Goal: Navigation & Orientation: Find specific page/section

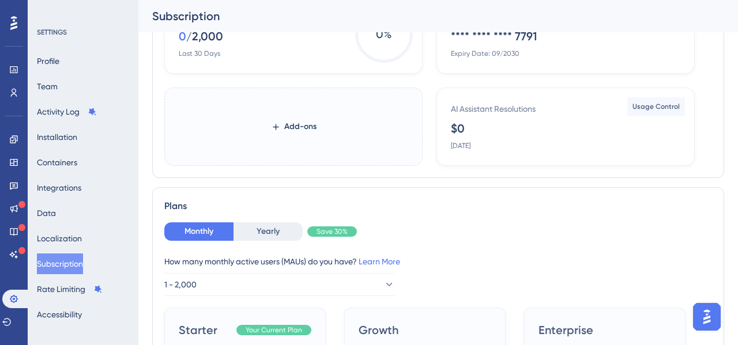
click at [12, 26] on icon at bounding box center [13, 23] width 7 height 15
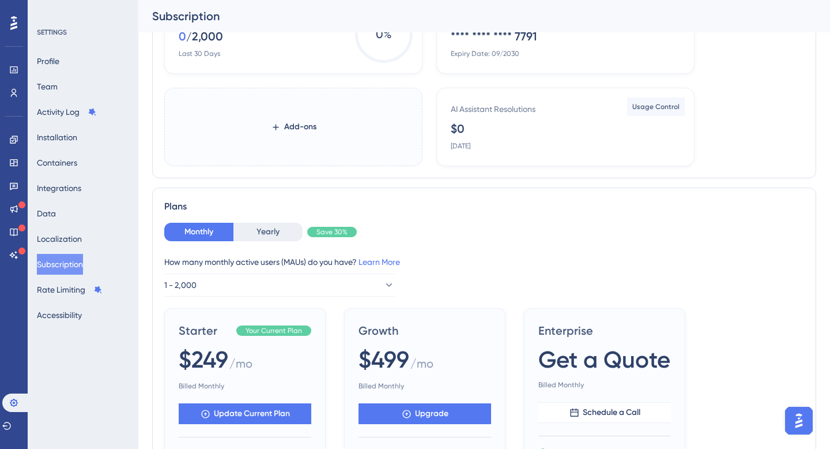
click at [17, 31] on div at bounding box center [14, 23] width 18 height 18
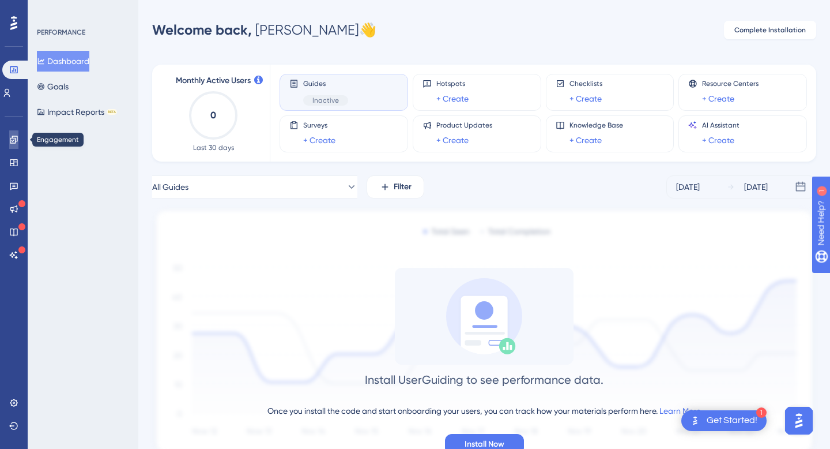
click at [12, 135] on icon at bounding box center [13, 139] width 9 height 9
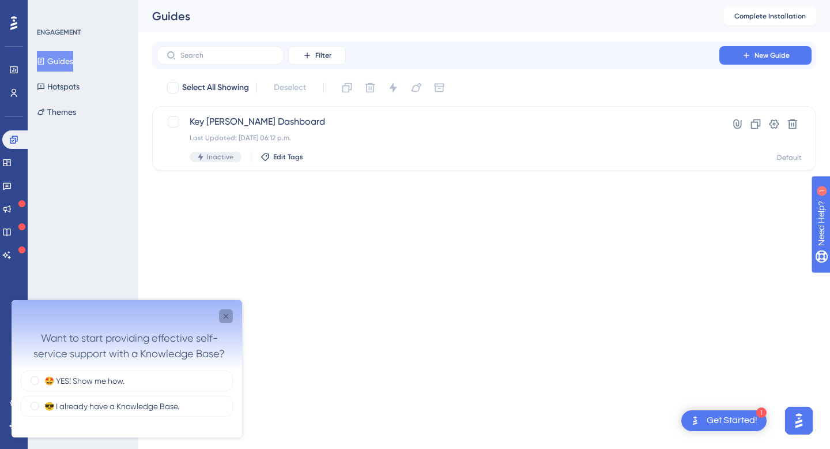
click at [223, 318] on icon "Close survey" at bounding box center [225, 315] width 9 height 9
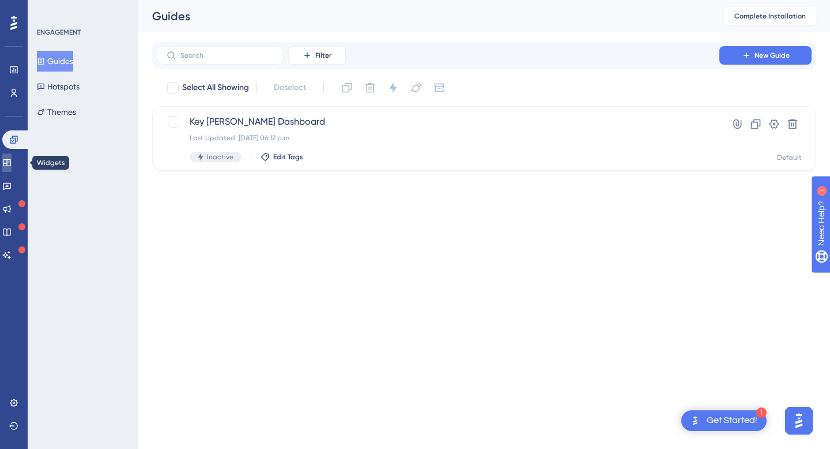
click at [10, 164] on icon at bounding box center [6, 162] width 7 height 7
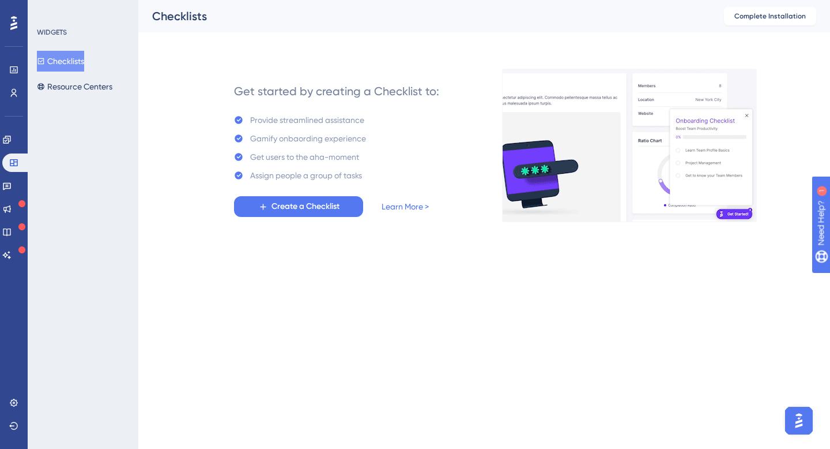
click at [13, 199] on div "Engagement Widgets Feedback Product Updates Knowledge Base AI Assistant" at bounding box center [13, 197] width 23 height 134
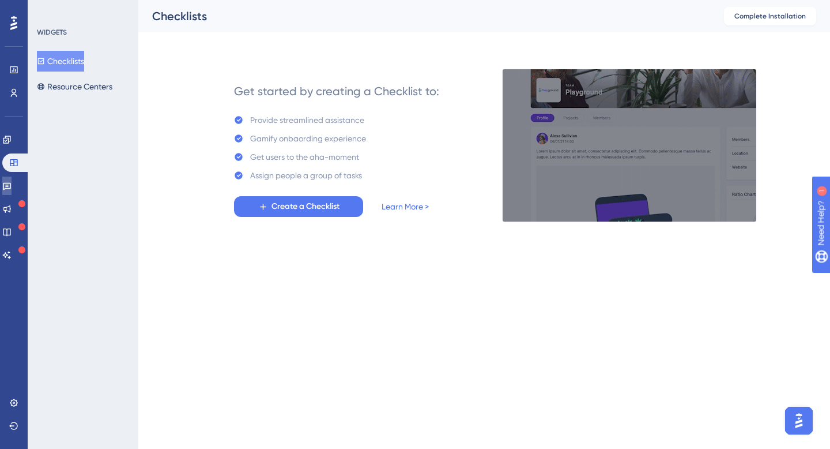
click at [12, 181] on icon at bounding box center [6, 185] width 9 height 9
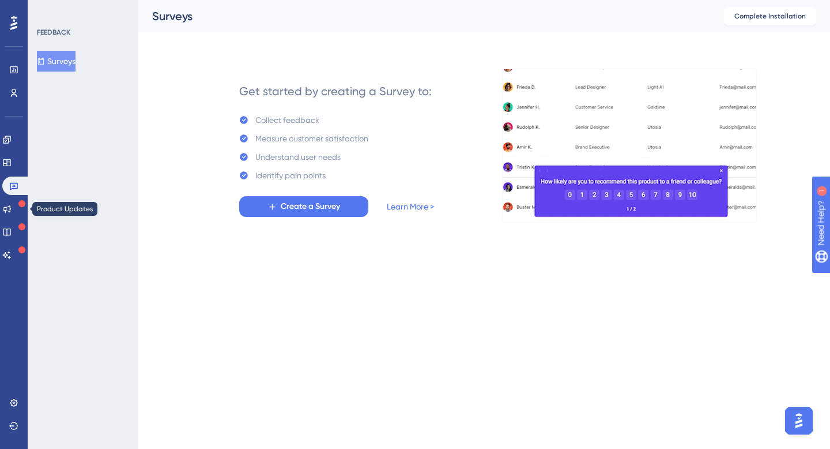
click at [12, 219] on div "Engagement Widgets Feedback Product Updates Knowledge Base AI Assistant" at bounding box center [13, 197] width 23 height 134
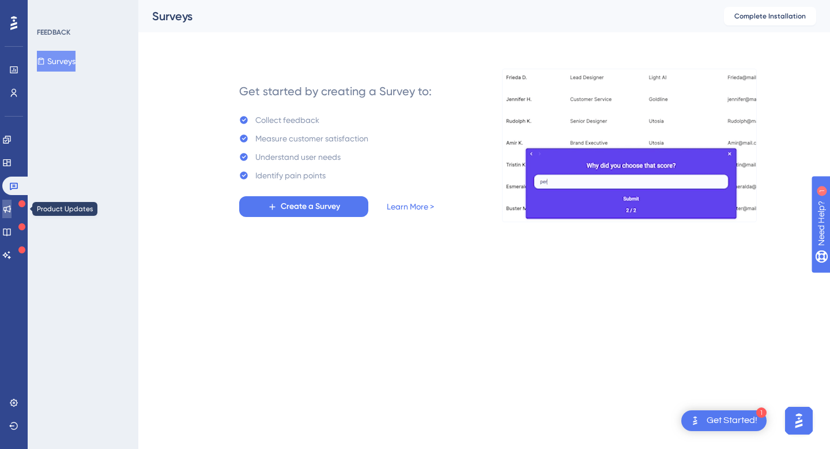
click at [11, 208] on icon at bounding box center [6, 208] width 7 height 7
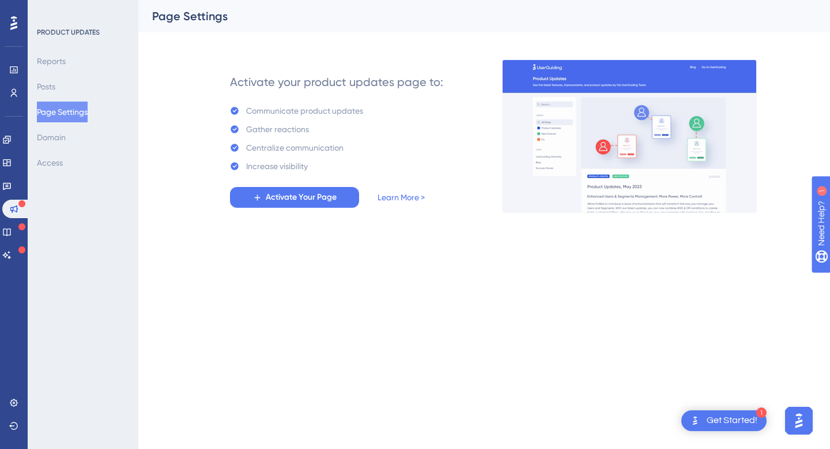
click at [14, 221] on div "Engagement Widgets Feedback Product Updates Knowledge Base AI Assistant" at bounding box center [13, 197] width 23 height 134
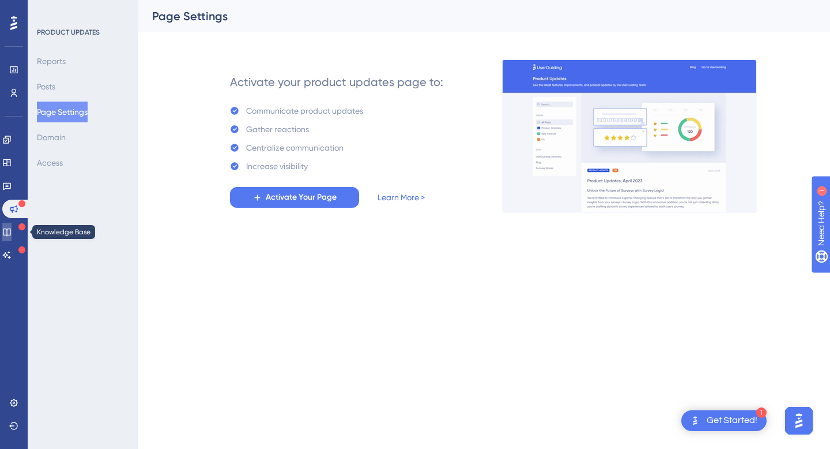
click at [10, 232] on icon at bounding box center [6, 231] width 9 height 9
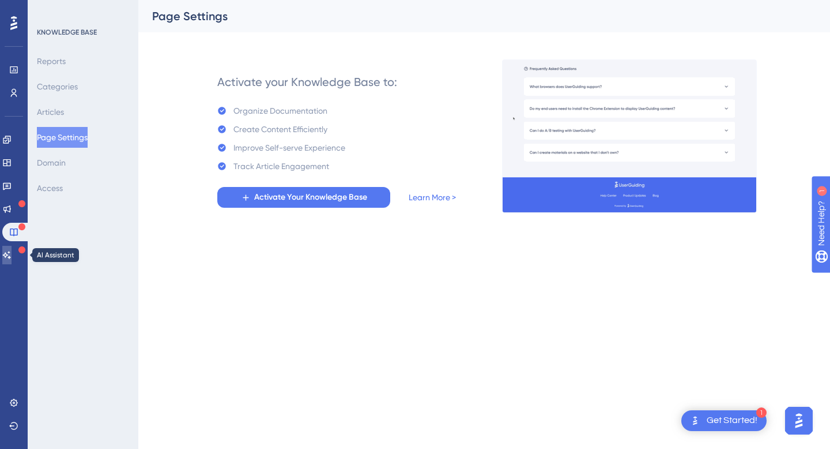
click at [12, 255] on icon at bounding box center [6, 254] width 9 height 9
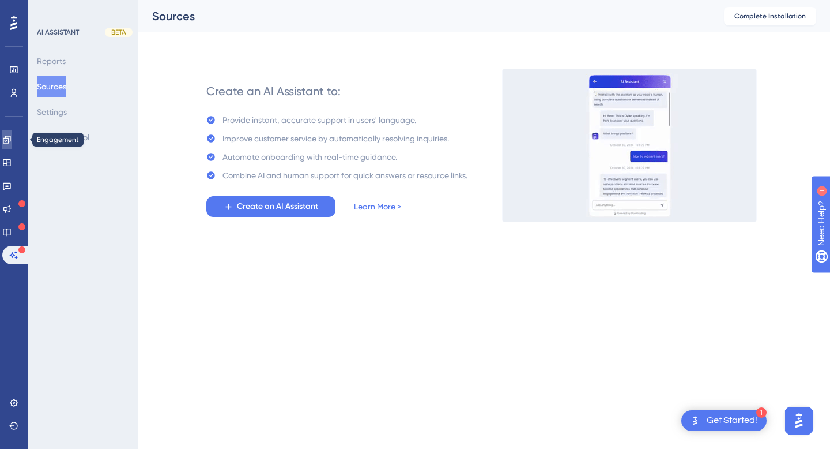
click at [10, 139] on icon at bounding box center [6, 139] width 9 height 9
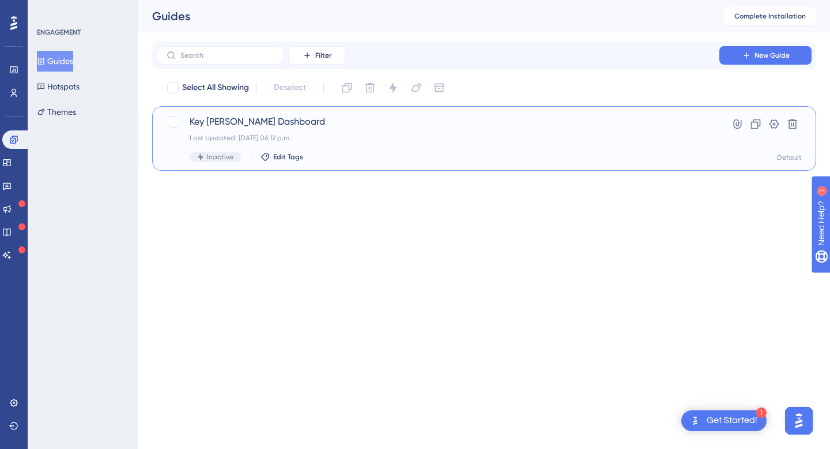
click at [236, 123] on span "Key [PERSON_NAME] Dashboard" at bounding box center [438, 122] width 497 height 14
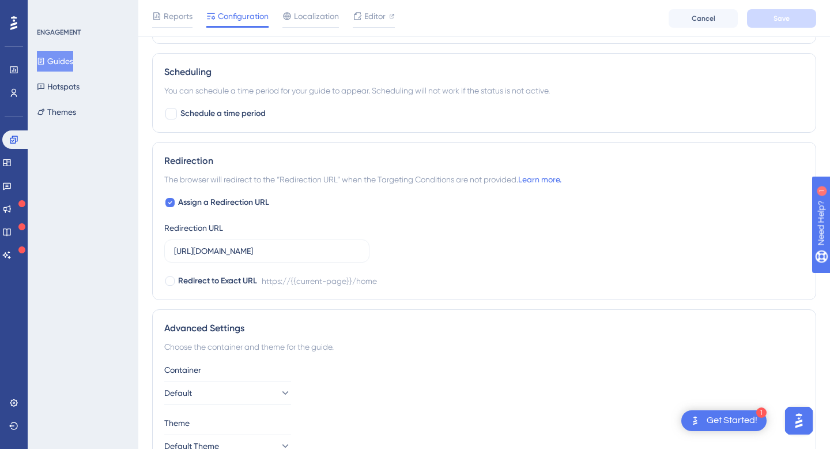
scroll to position [780, 0]
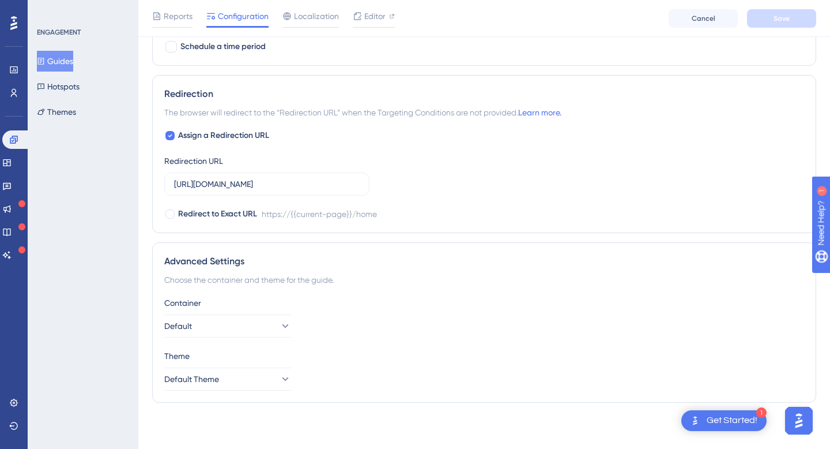
click at [711, 345] on div "Get Started!" at bounding box center [732, 420] width 51 height 13
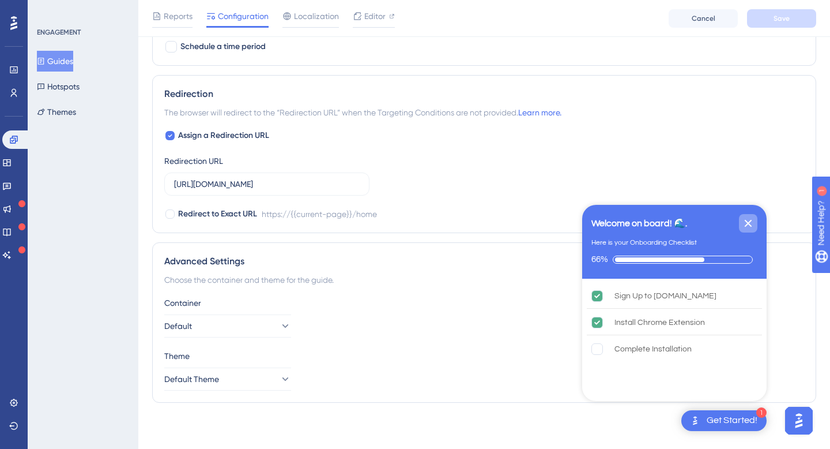
click at [738, 228] on icon "Close Checklist" at bounding box center [749, 223] width 14 height 14
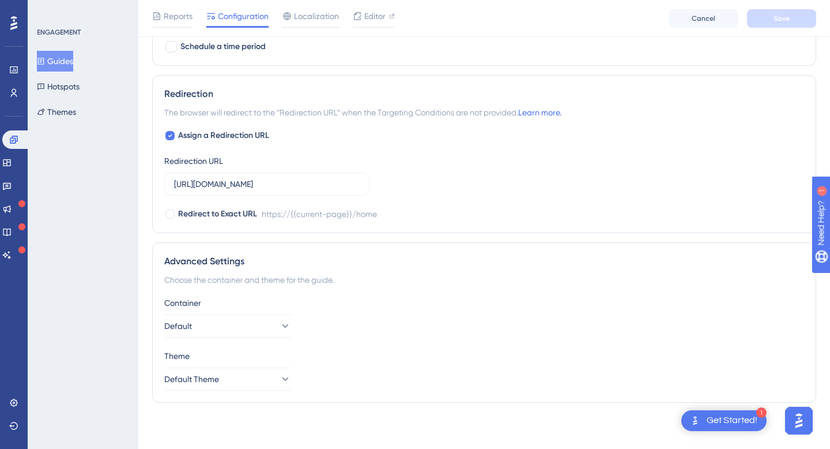
scroll to position [770, 0]
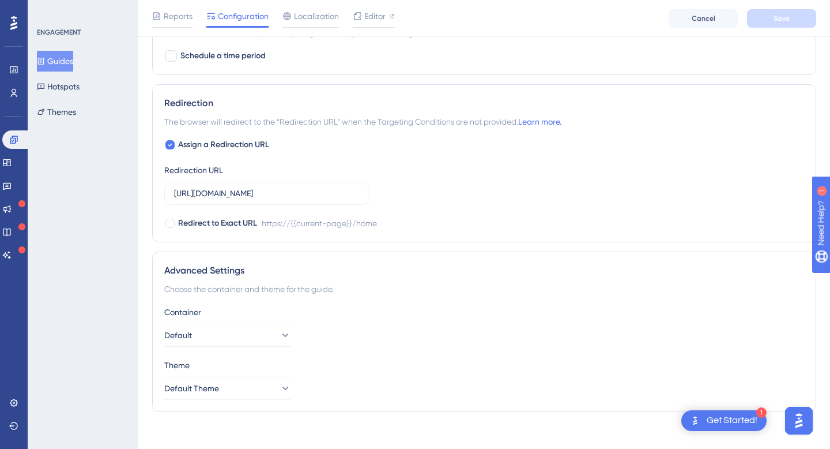
click at [738, 345] on img "Open AI Assistant Launcher" at bounding box center [799, 420] width 21 height 21
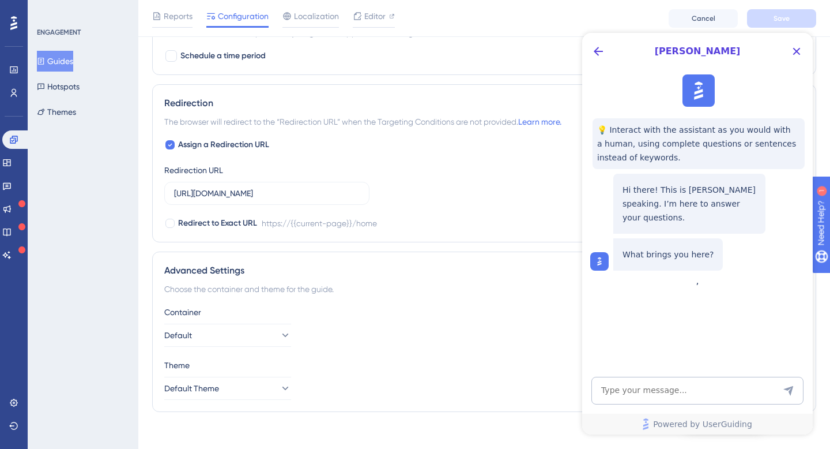
scroll to position [0, 0]
click at [738, 50] on icon "Close Button" at bounding box center [797, 51] width 14 height 14
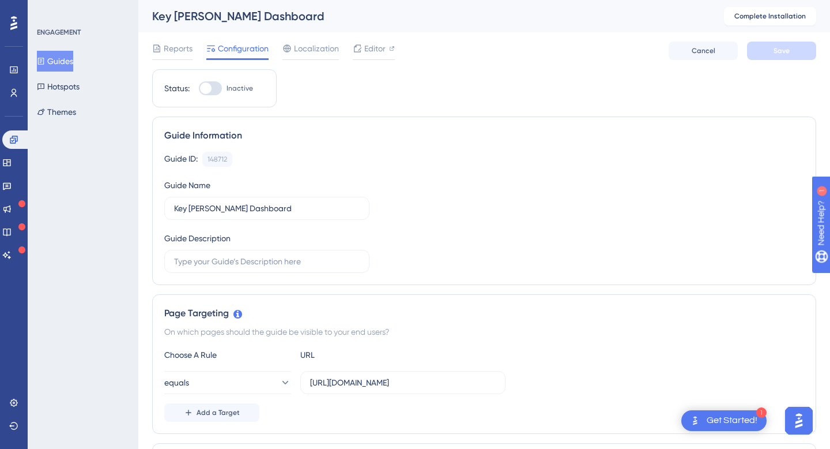
click at [318, 37] on div "Reports Configuration Localization Editor Cancel Save" at bounding box center [484, 50] width 664 height 37
click at [301, 52] on span "Localization" at bounding box center [316, 49] width 45 height 14
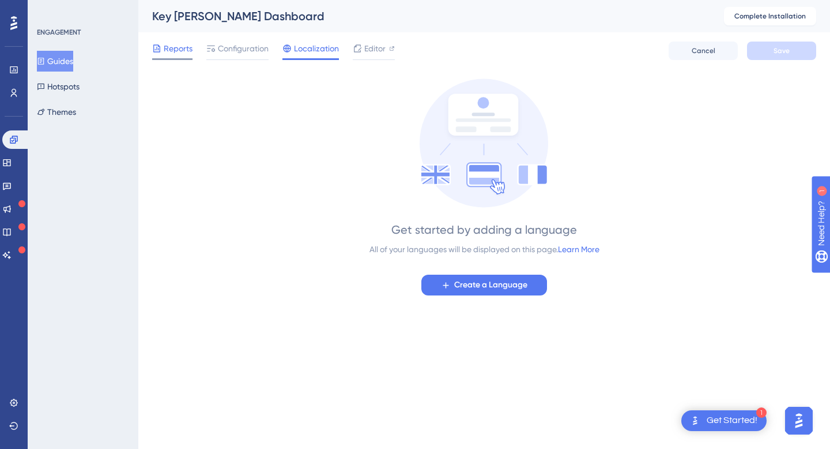
click at [177, 42] on span "Reports" at bounding box center [178, 49] width 29 height 14
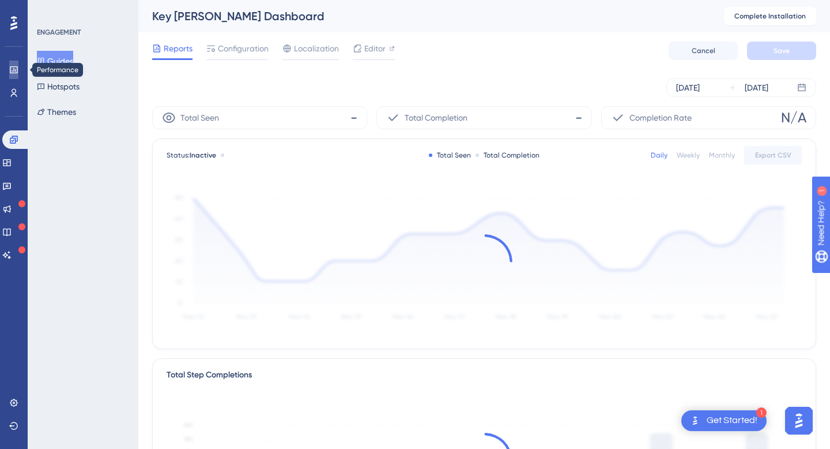
click at [13, 74] on link at bounding box center [13, 70] width 9 height 18
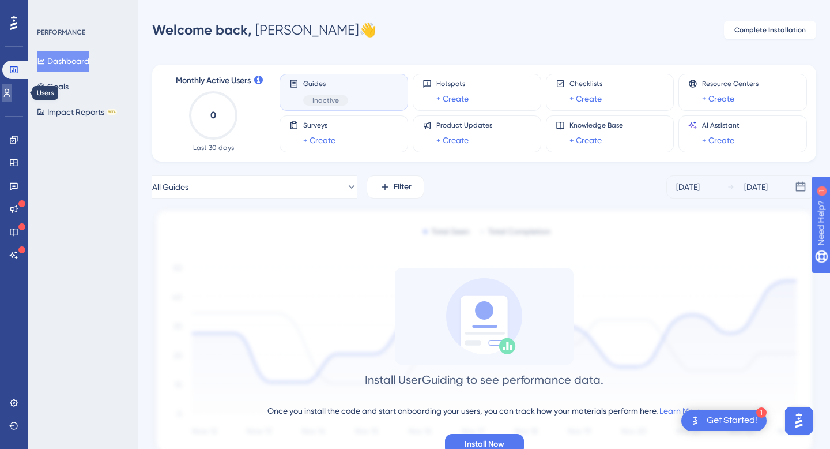
click at [12, 96] on icon at bounding box center [6, 92] width 9 height 9
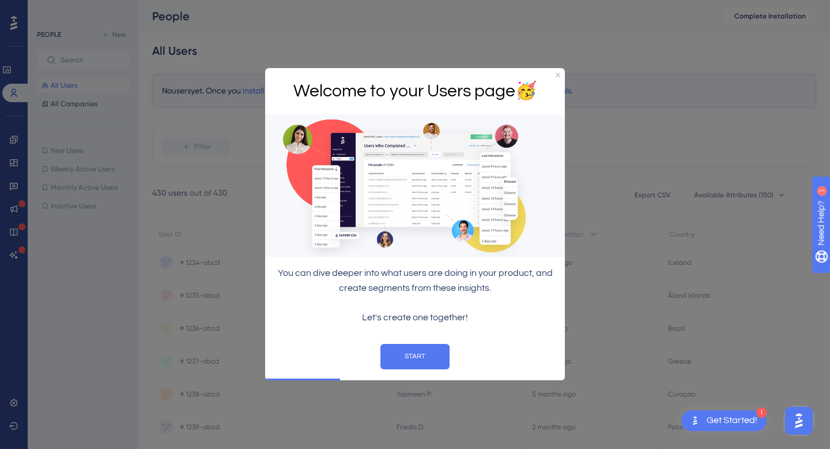
click at [13, 142] on div at bounding box center [415, 224] width 830 height 449
click at [558, 75] on icon "Close Preview" at bounding box center [558, 75] width 5 height 5
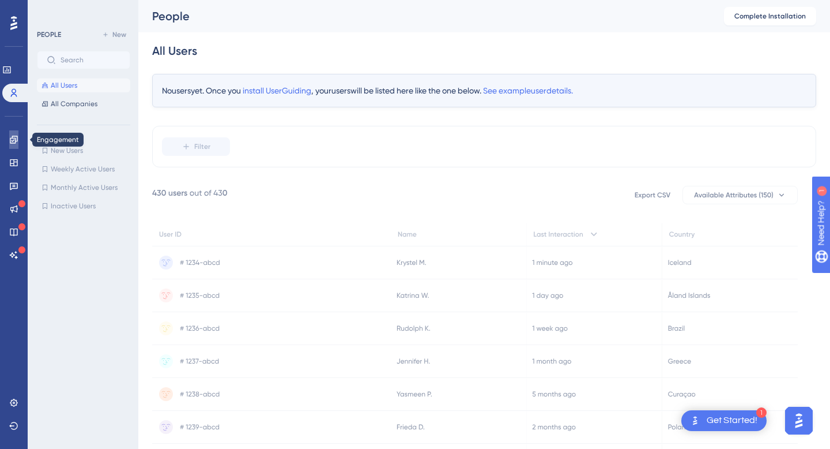
click at [12, 137] on icon at bounding box center [13, 139] width 7 height 7
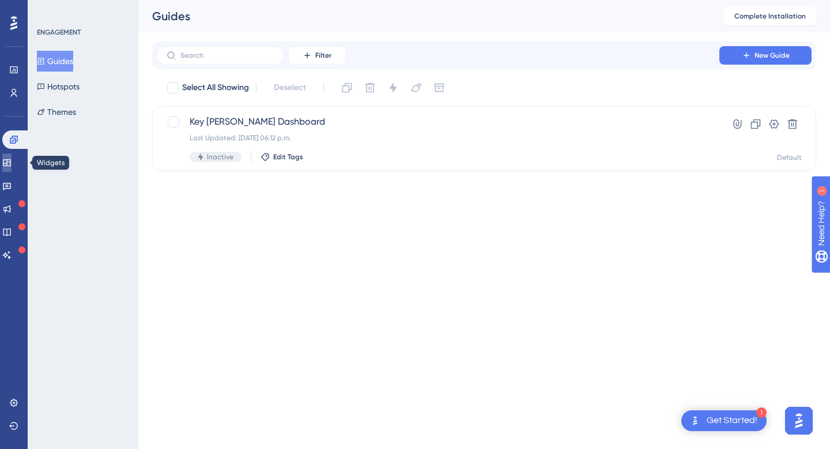
click at [12, 165] on icon at bounding box center [6, 162] width 9 height 9
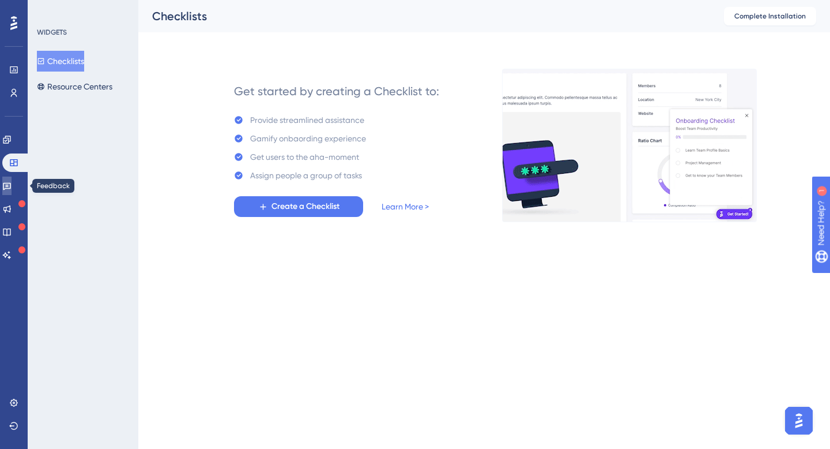
click at [12, 185] on icon at bounding box center [6, 185] width 9 height 9
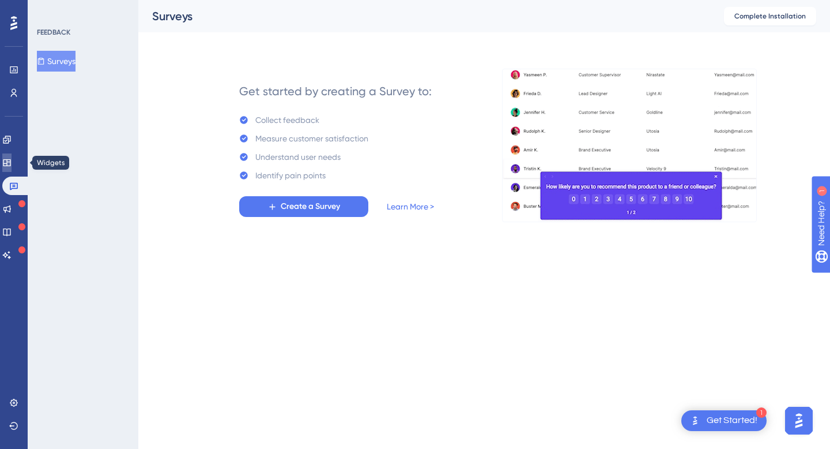
click at [12, 167] on link at bounding box center [6, 162] width 9 height 18
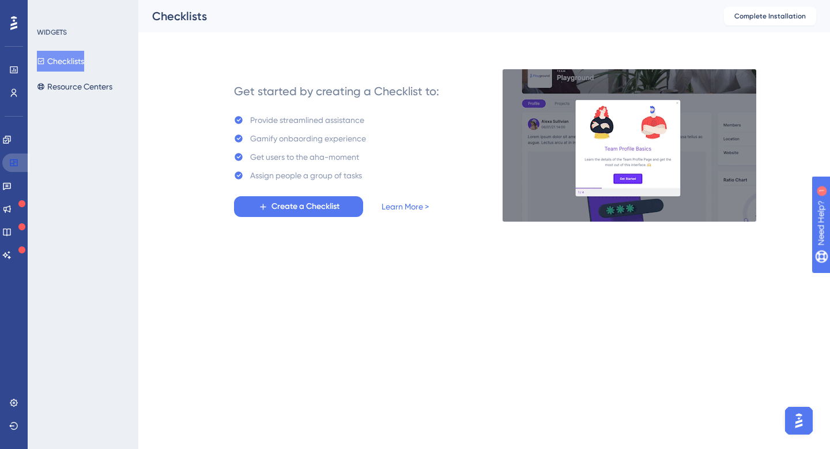
click at [13, 155] on link at bounding box center [16, 162] width 28 height 18
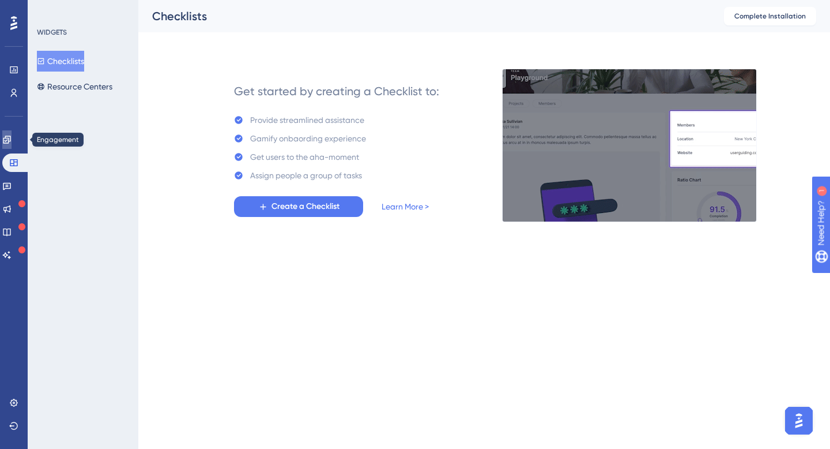
click at [10, 137] on icon at bounding box center [6, 139] width 7 height 7
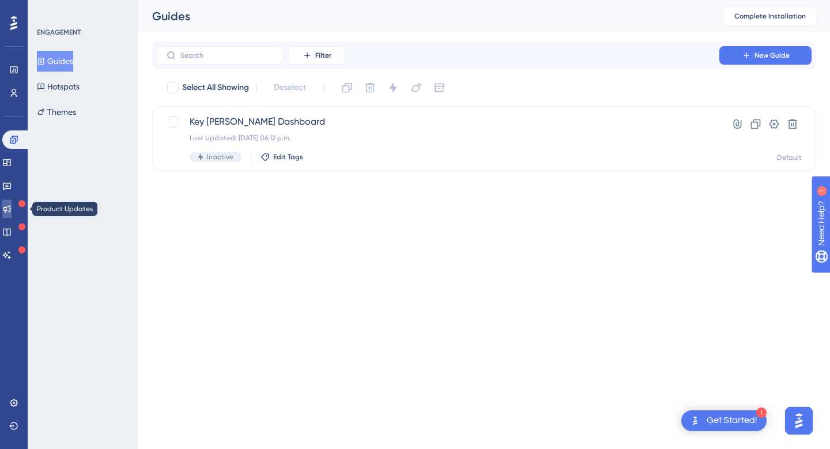
click at [12, 208] on icon at bounding box center [6, 208] width 9 height 9
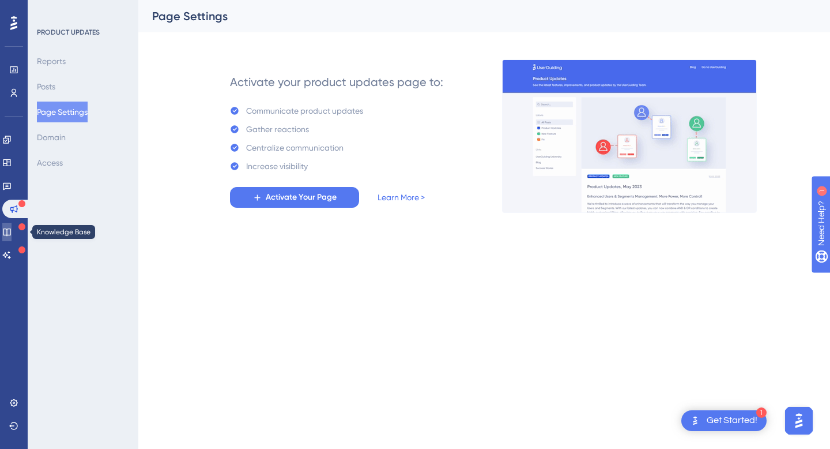
click at [10, 232] on icon at bounding box center [6, 231] width 7 height 7
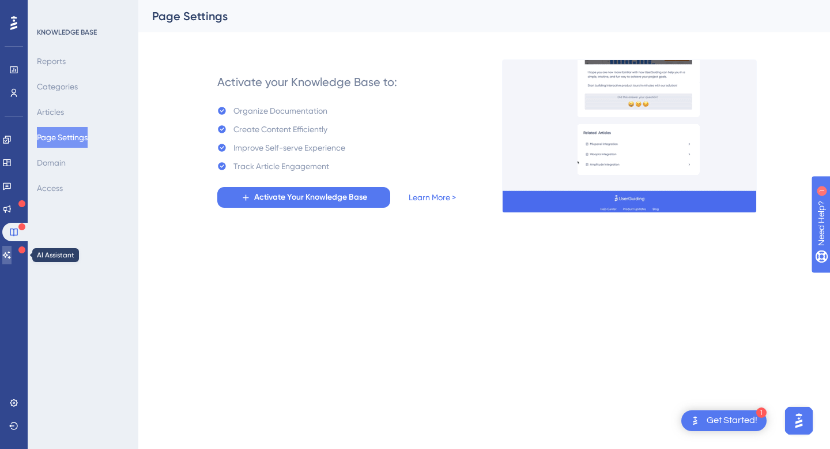
click at [11, 260] on link at bounding box center [6, 255] width 9 height 18
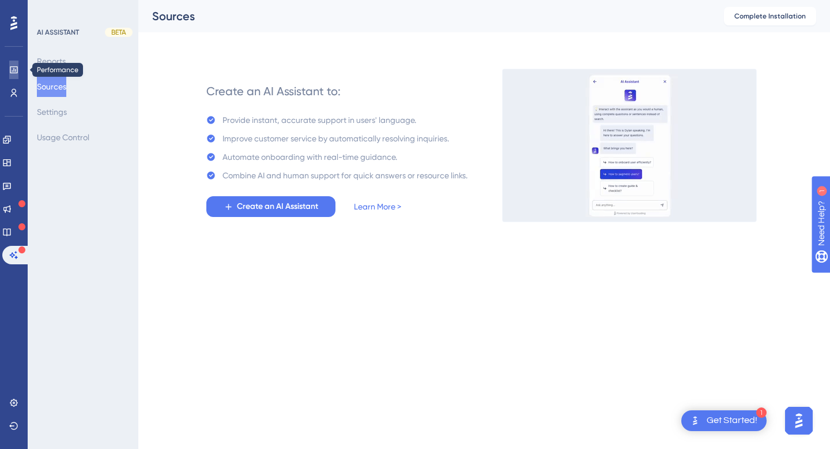
click at [16, 70] on icon at bounding box center [13, 69] width 9 height 9
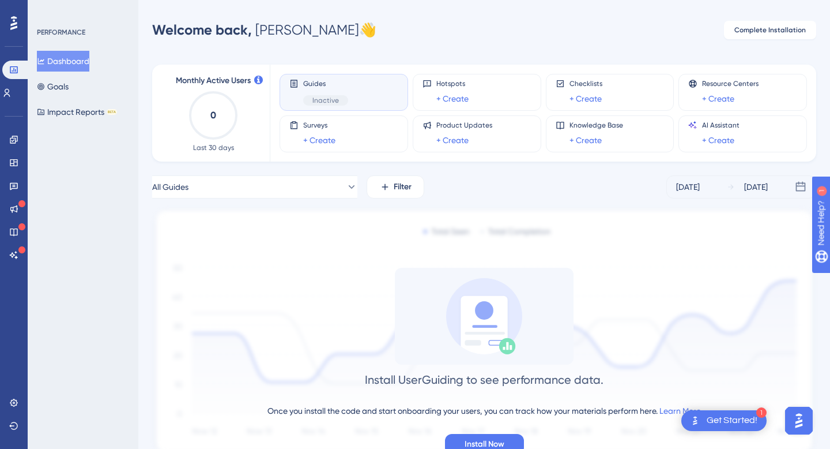
click at [15, 27] on icon at bounding box center [13, 23] width 7 height 14
click at [359, 88] on div "Guides Inactive" at bounding box center [344, 92] width 109 height 27
click at [368, 84] on div "Guides Inactive" at bounding box center [344, 92] width 109 height 27
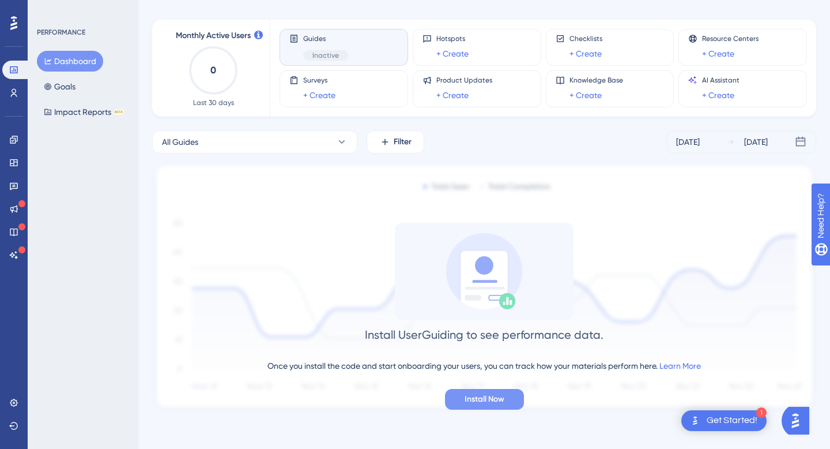
click at [498, 399] on span "Install Now" at bounding box center [485, 399] width 40 height 14
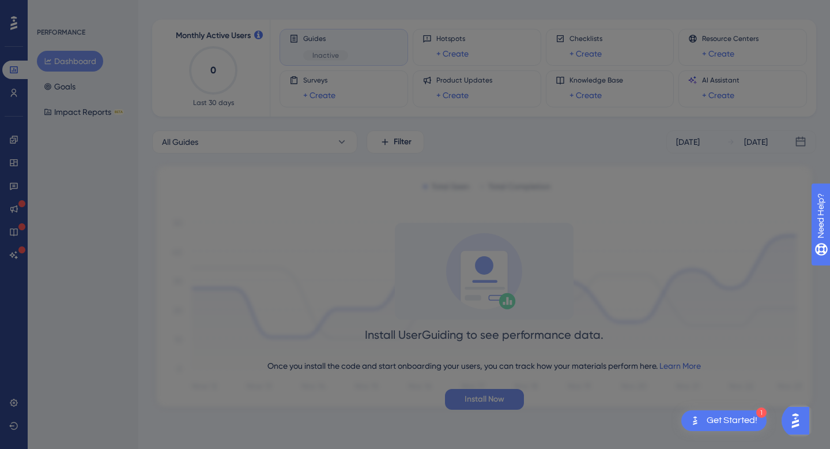
scroll to position [0, 0]
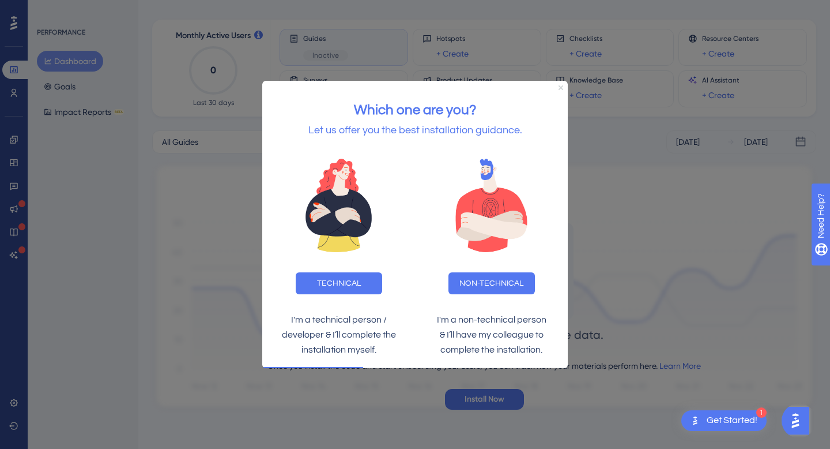
click at [562, 85] on icon "Close Preview" at bounding box center [561, 87] width 5 height 5
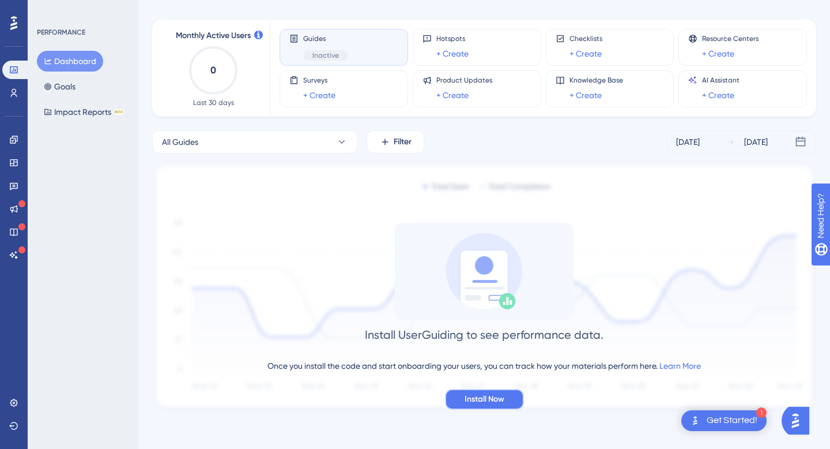
click at [500, 400] on span "Install Now" at bounding box center [485, 399] width 40 height 14
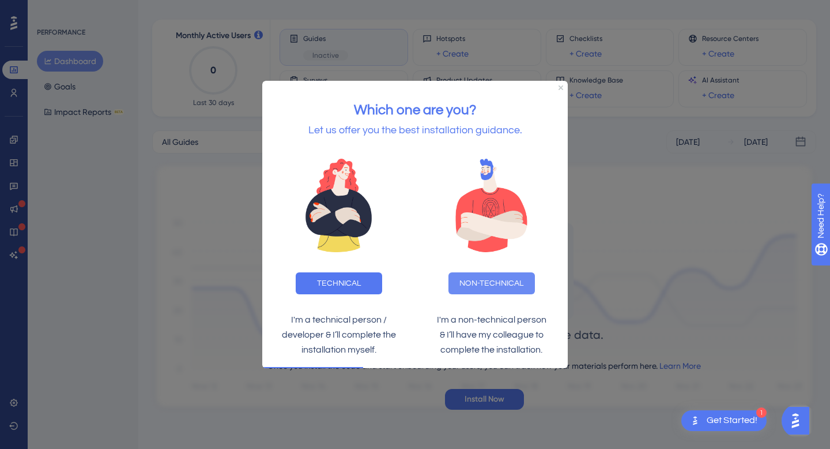
click at [498, 280] on button "NON-TECHNICAL" at bounding box center [492, 283] width 87 height 22
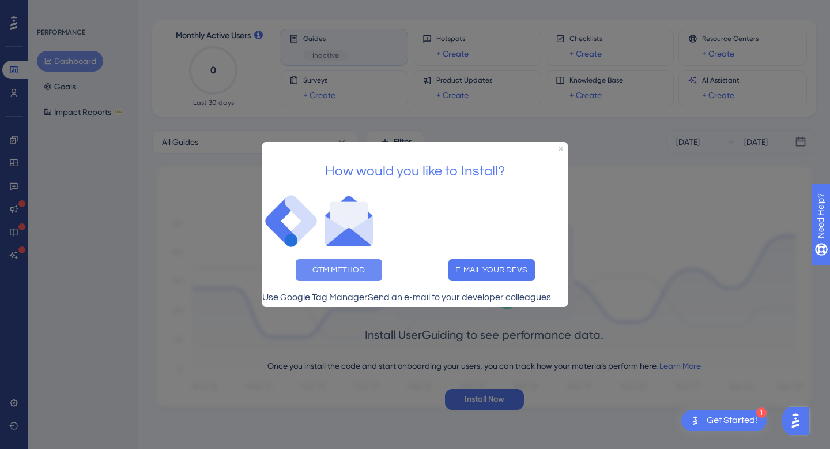
click at [341, 260] on button "GTM METHOD" at bounding box center [339, 270] width 87 height 22
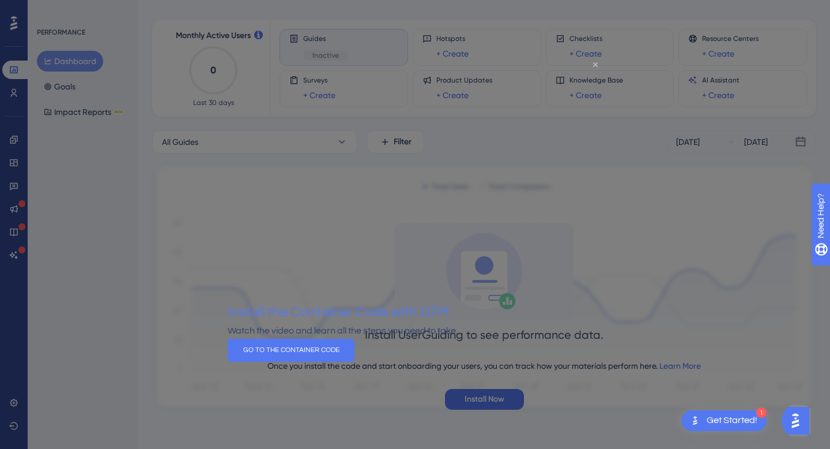
click at [597, 65] on icon "Close Preview" at bounding box center [595, 64] width 5 height 5
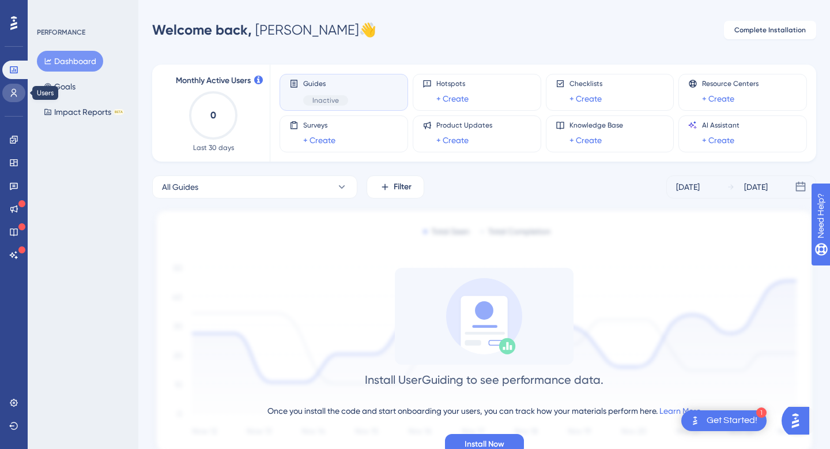
click at [15, 89] on icon at bounding box center [13, 92] width 9 height 9
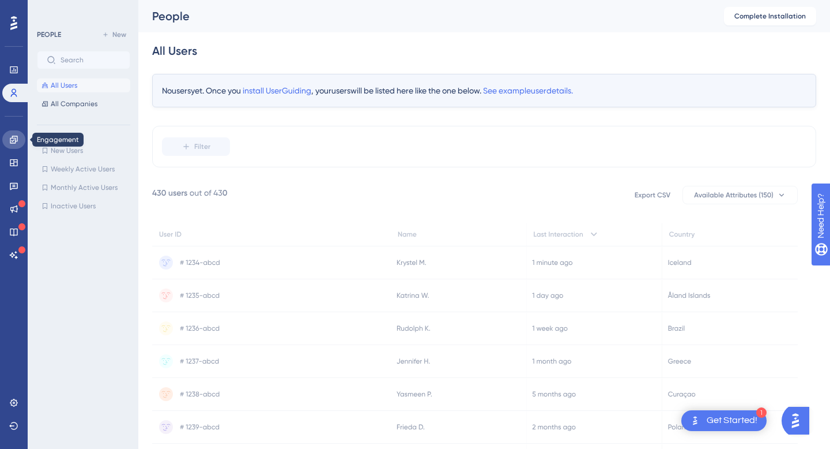
click at [14, 140] on icon at bounding box center [13, 139] width 9 height 9
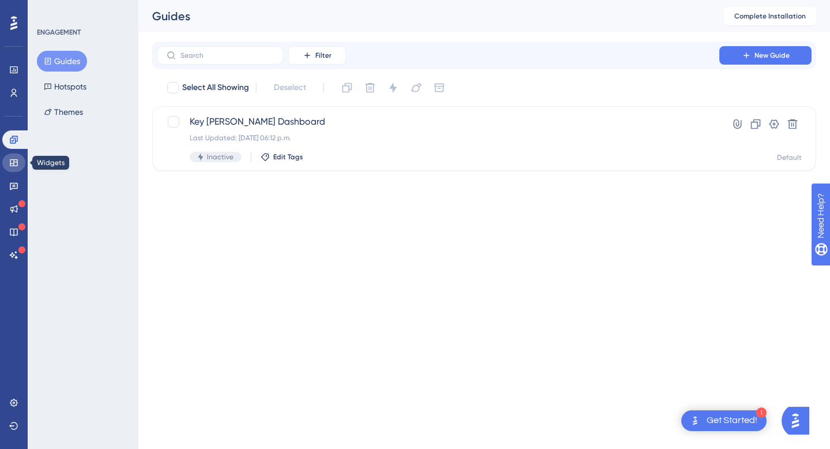
click at [12, 160] on icon at bounding box center [13, 162] width 9 height 9
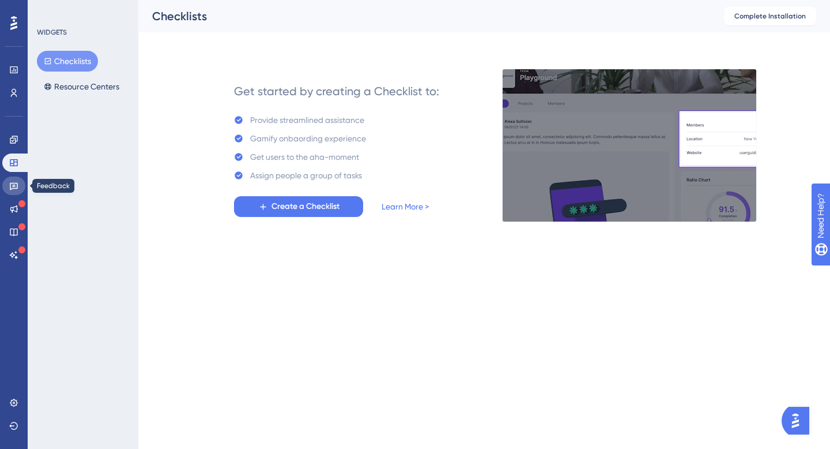
click at [14, 183] on icon at bounding box center [13, 185] width 9 height 9
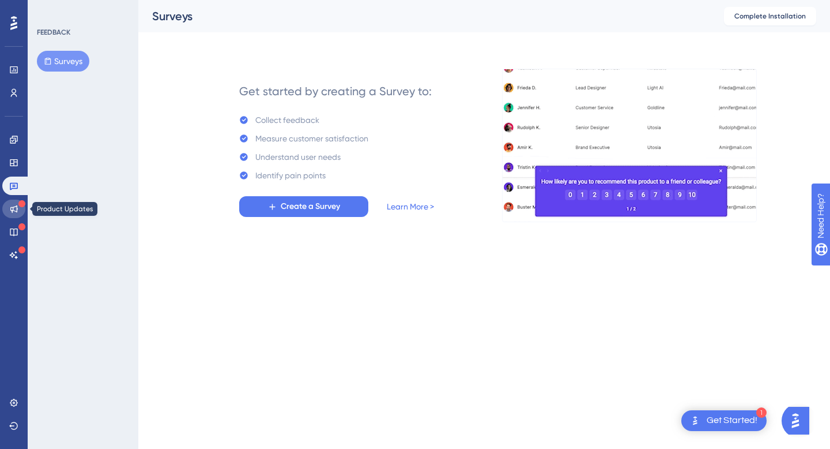
click at [14, 201] on link at bounding box center [13, 209] width 23 height 18
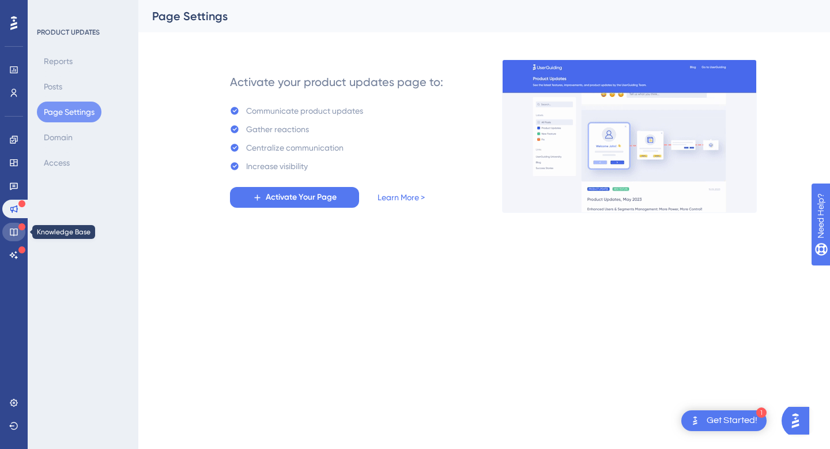
click at [16, 230] on icon at bounding box center [13, 231] width 9 height 9
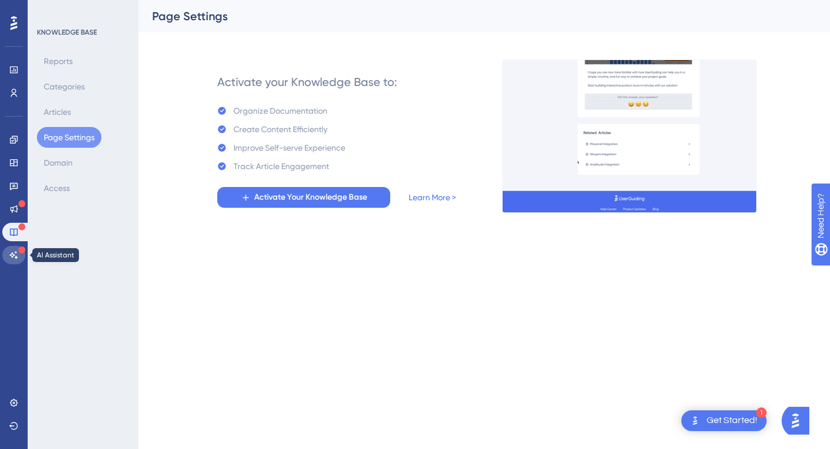
click at [16, 251] on icon at bounding box center [13, 254] width 9 height 9
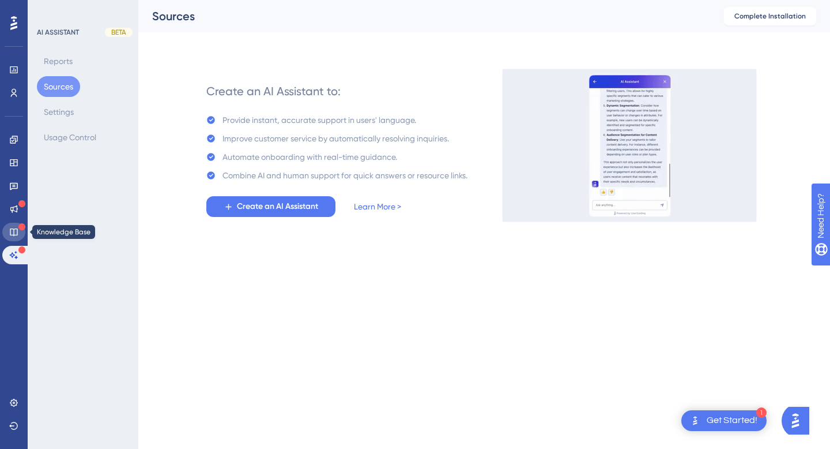
click at [14, 230] on icon at bounding box center [13, 231] width 9 height 9
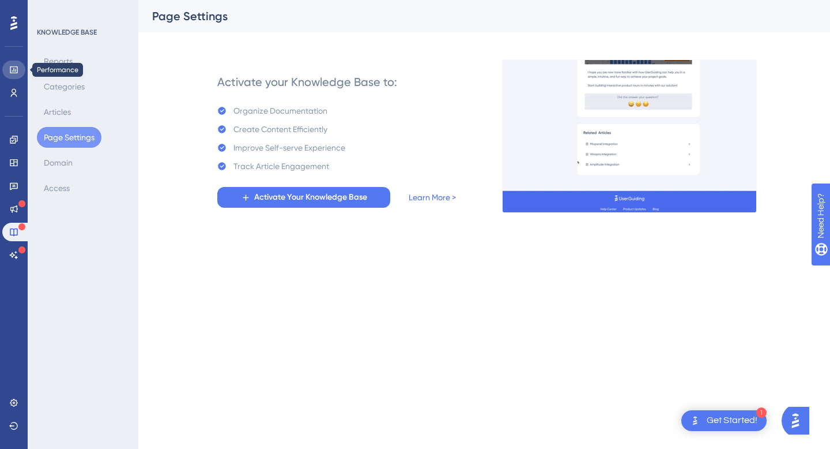
click at [14, 70] on icon at bounding box center [13, 69] width 9 height 9
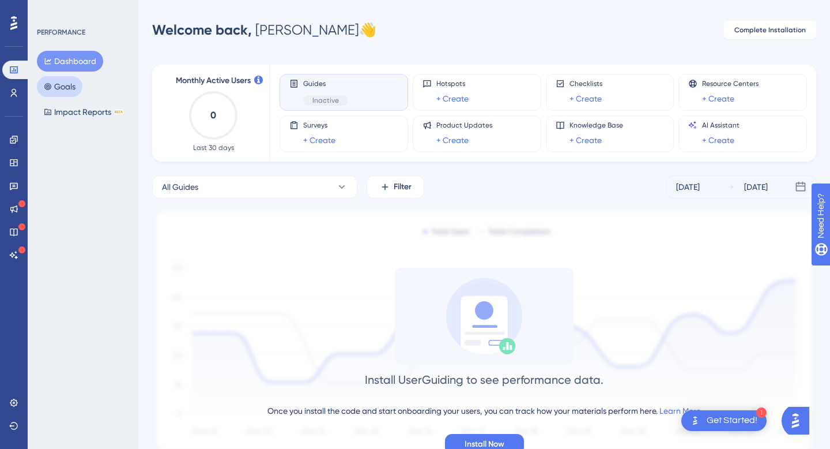
click at [71, 89] on button "Goals" at bounding box center [60, 86] width 46 height 21
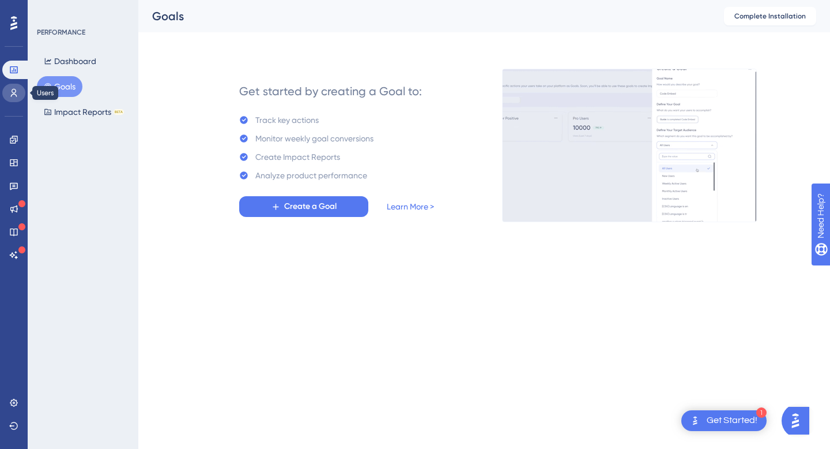
click at [16, 95] on icon at bounding box center [13, 92] width 9 height 9
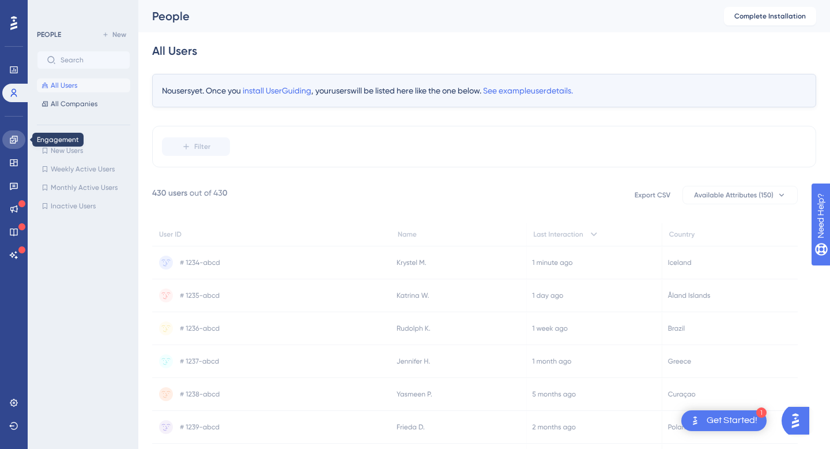
click at [9, 141] on icon at bounding box center [13, 139] width 9 height 9
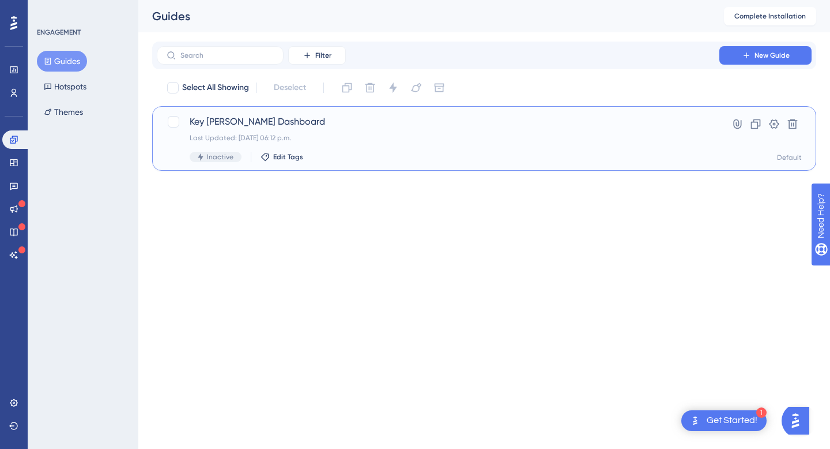
click at [257, 122] on span "Key [PERSON_NAME] Dashboard" at bounding box center [438, 122] width 497 height 14
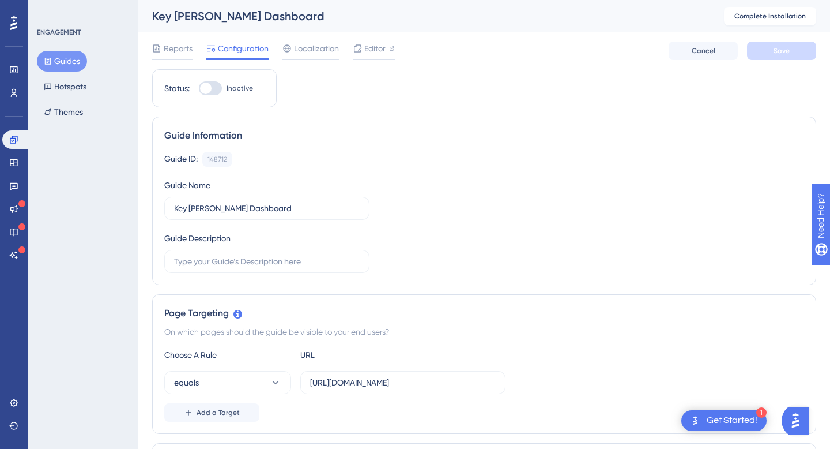
click at [211, 82] on div at bounding box center [210, 88] width 23 height 14
click at [199, 88] on input "Inactive" at bounding box center [198, 88] width 1 height 1
checkbox input "false"
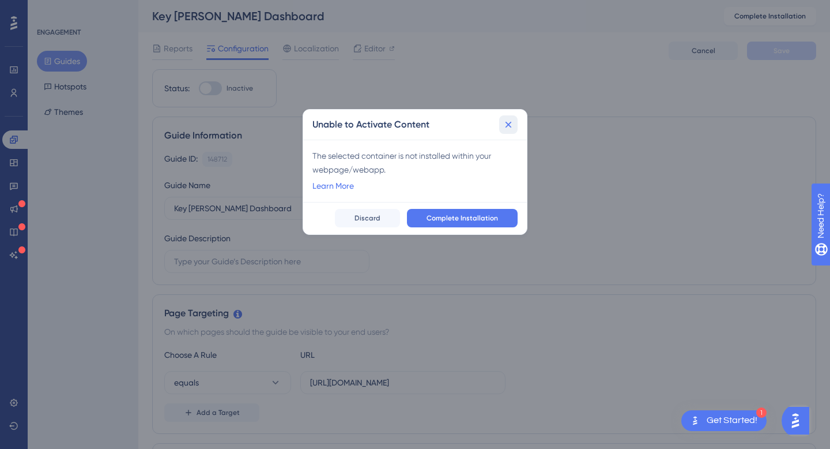
click at [511, 126] on icon at bounding box center [509, 125] width 12 height 12
